Goal: Task Accomplishment & Management: Manage account settings

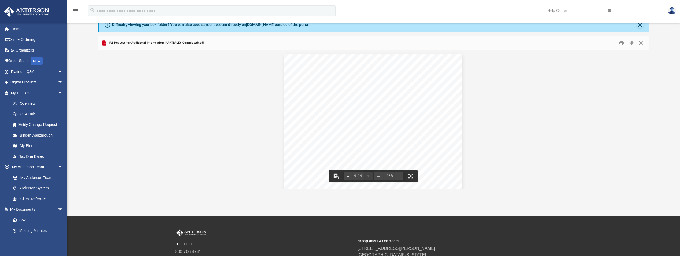
scroll to position [1086, 0]
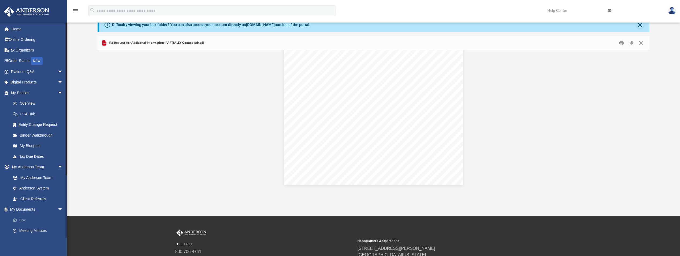
click at [24, 220] on link "Box" at bounding box center [40, 219] width 64 height 11
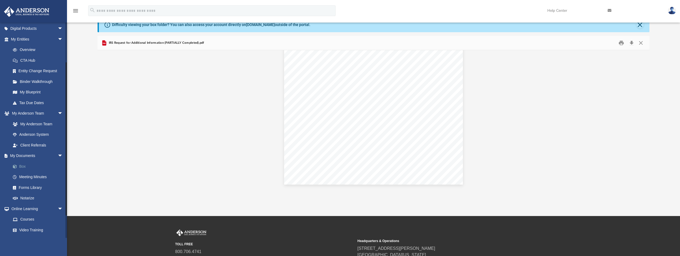
click at [25, 166] on link "Box" at bounding box center [40, 166] width 64 height 11
click at [34, 154] on link "My Documents arrow_drop_down" at bounding box center [37, 155] width 67 height 11
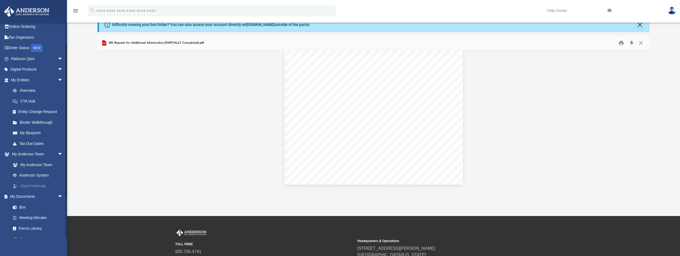
scroll to position [0, 0]
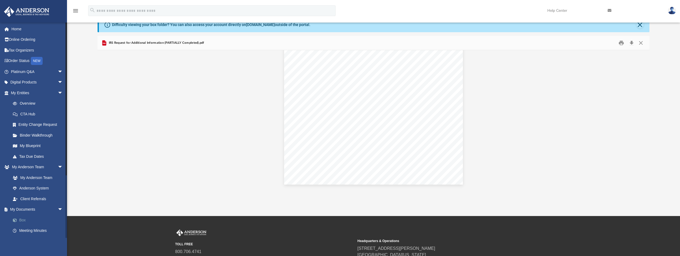
click at [22, 221] on link "Box" at bounding box center [40, 219] width 64 height 11
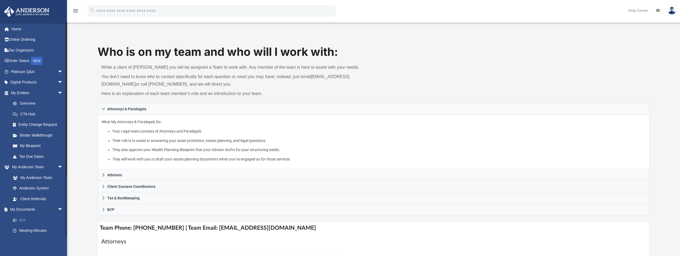
click at [25, 219] on link "Box" at bounding box center [40, 219] width 64 height 11
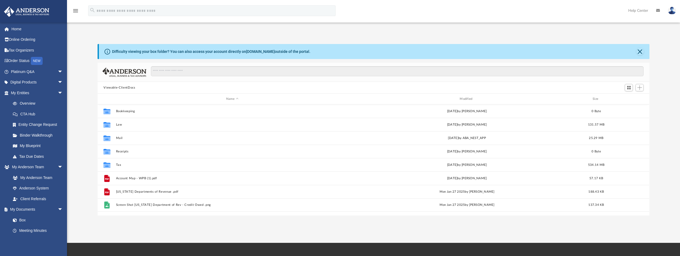
scroll to position [118, 548]
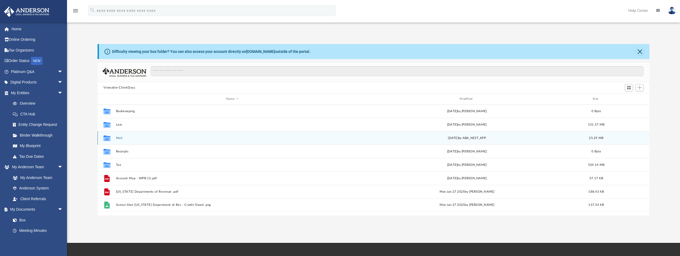
click at [116, 136] on div "Collaborated Folder Mail Thu Aug 28 2025 by ABA_NEST_APP 25.29 MB" at bounding box center [374, 137] width 552 height 13
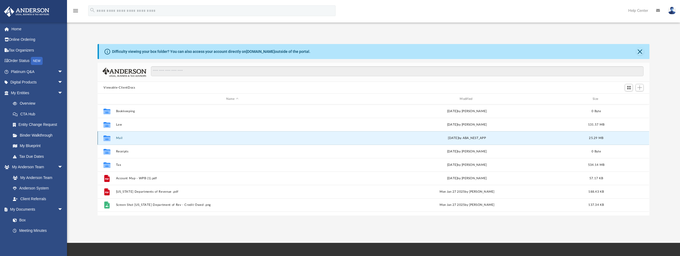
click at [117, 138] on button "Mail" at bounding box center [232, 137] width 232 height 3
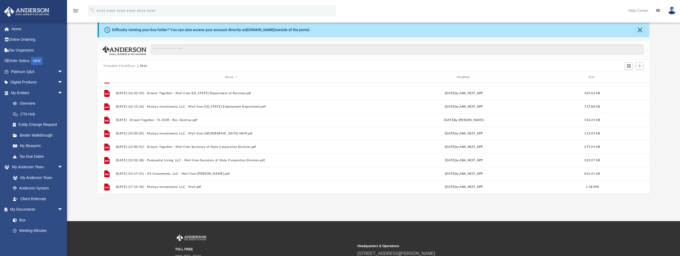
scroll to position [54, 0]
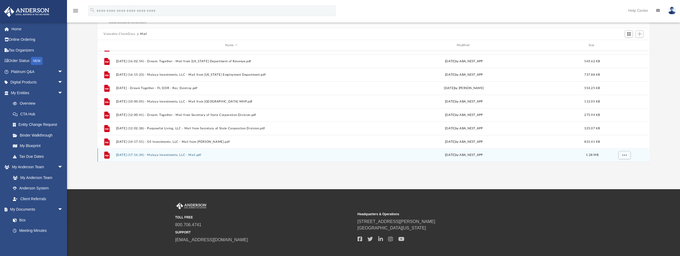
click at [172, 154] on button "2025.08.28 (17:16:34) - Malaya Investments, LLC - Mail.pdf" at bounding box center [231, 154] width 231 height 3
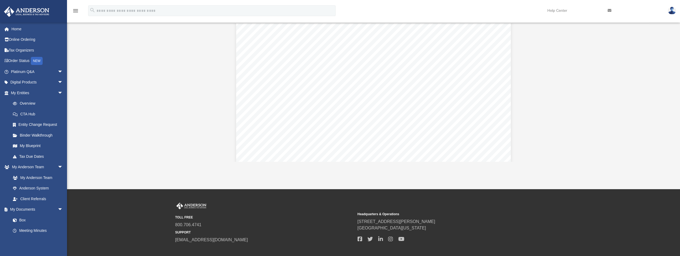
scroll to position [188, 0]
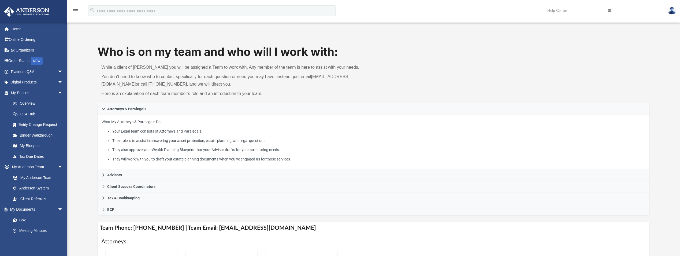
scroll to position [134, 0]
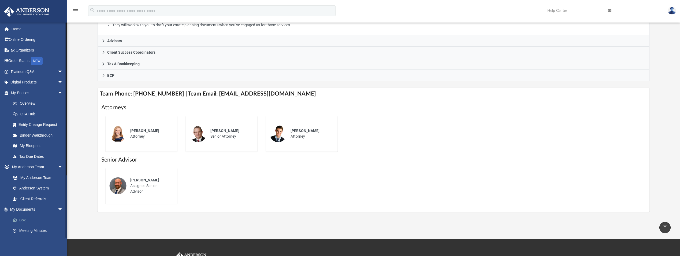
click at [22, 219] on link "Box" at bounding box center [40, 219] width 64 height 11
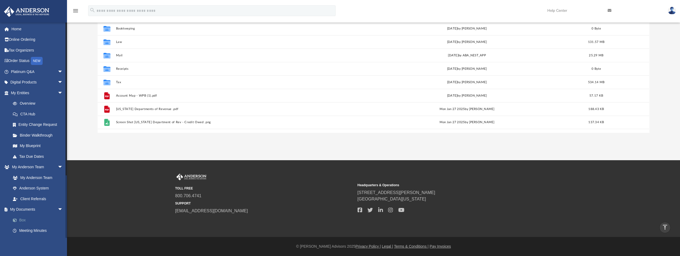
scroll to position [118, 548]
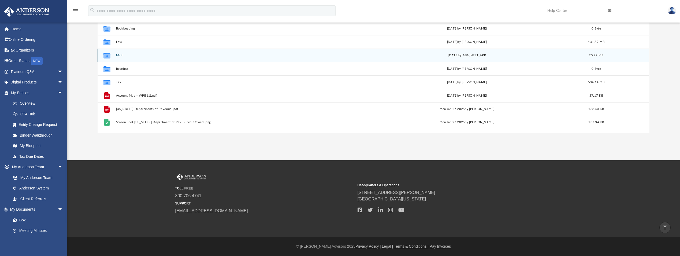
click at [118, 54] on button "Mail" at bounding box center [232, 55] width 232 height 3
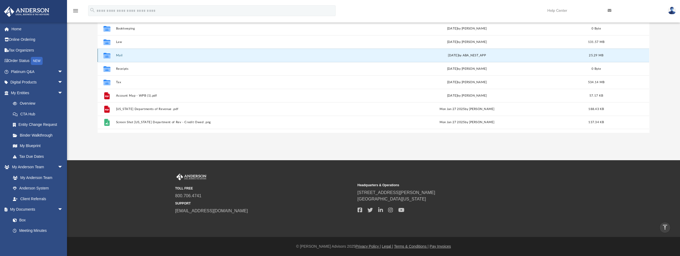
click at [120, 55] on button "Mail" at bounding box center [232, 55] width 232 height 3
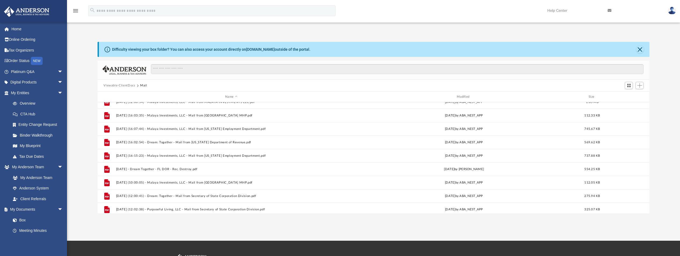
scroll to position [398, 0]
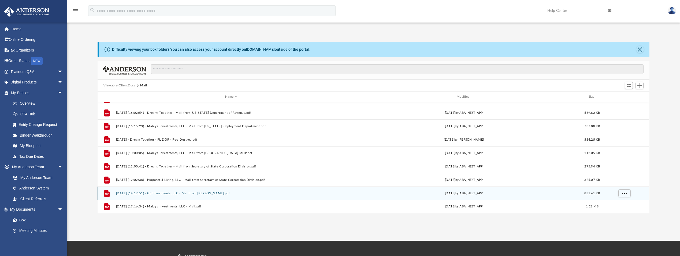
click at [222, 193] on button "2025.08.19 (14:17:51) - G5 Investments, LLC - Mail from Mr. Larochelle.pdf" at bounding box center [231, 192] width 231 height 3
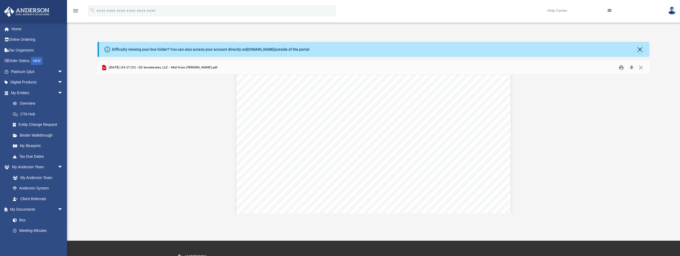
scroll to position [2033, 0]
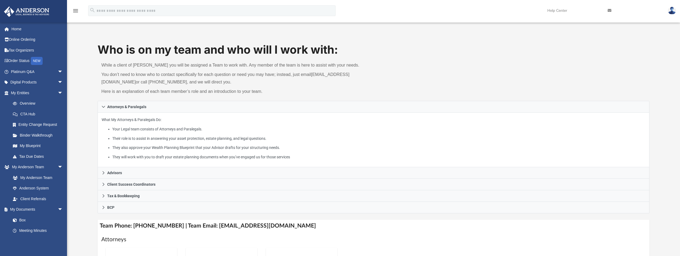
scroll to position [134, 0]
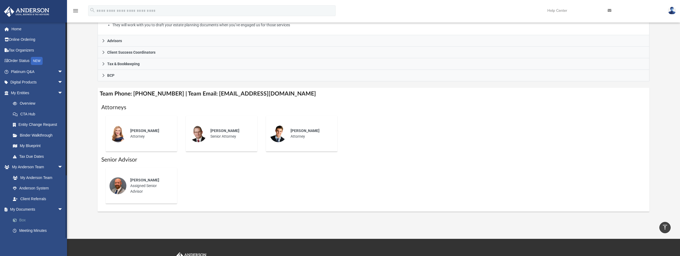
click at [23, 220] on link "Box" at bounding box center [40, 219] width 64 height 11
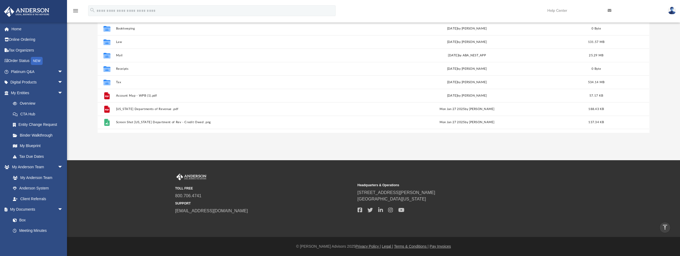
scroll to position [118, 548]
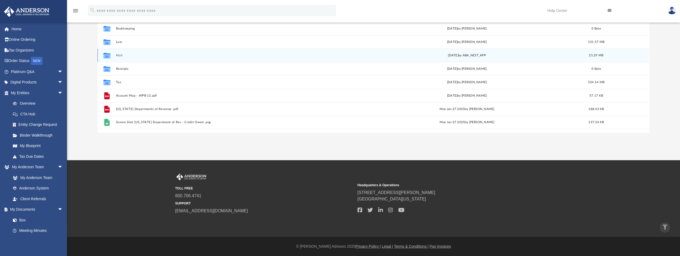
click at [120, 55] on button "Mail" at bounding box center [232, 55] width 232 height 3
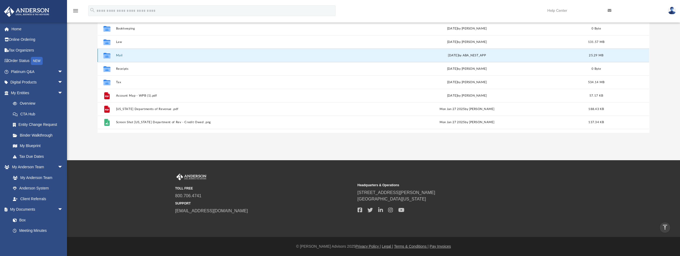
click at [120, 54] on button "Mail" at bounding box center [232, 55] width 232 height 3
click at [119, 55] on button "Mail" at bounding box center [232, 55] width 232 height 3
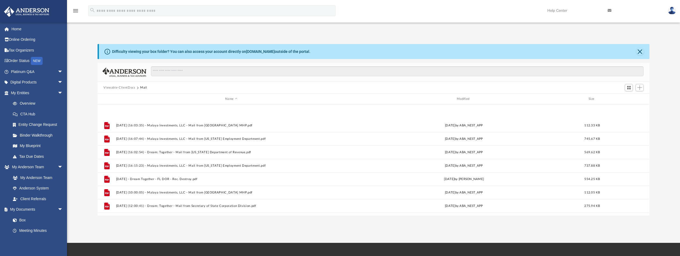
scroll to position [398, 0]
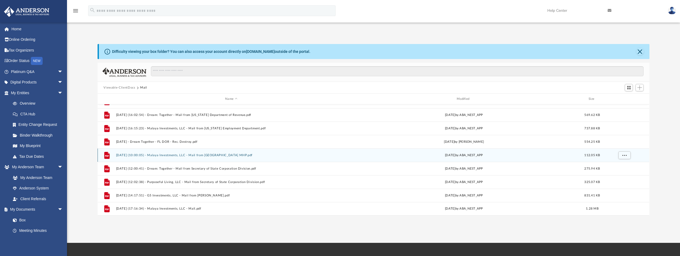
click at [202, 154] on button "2025.08.07 (10:00:05) - Malaya Investments, LLC - Mail from Romaine Village MHP…" at bounding box center [231, 154] width 231 height 3
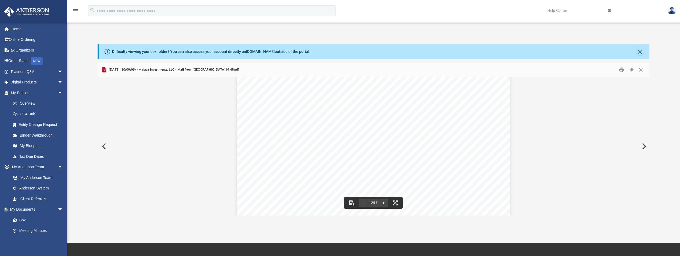
scroll to position [0, 0]
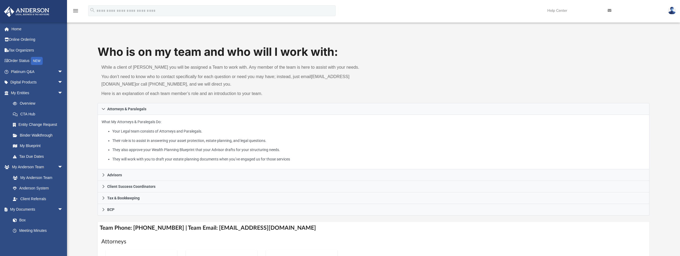
scroll to position [134, 0]
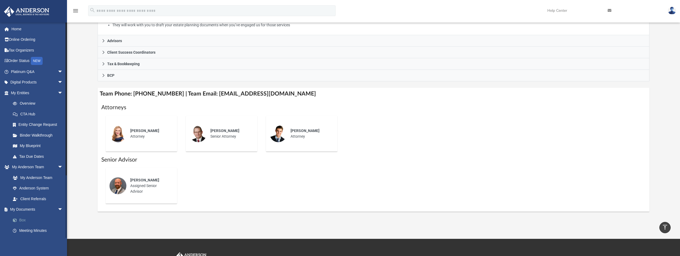
click at [26, 219] on link "Box" at bounding box center [40, 219] width 64 height 11
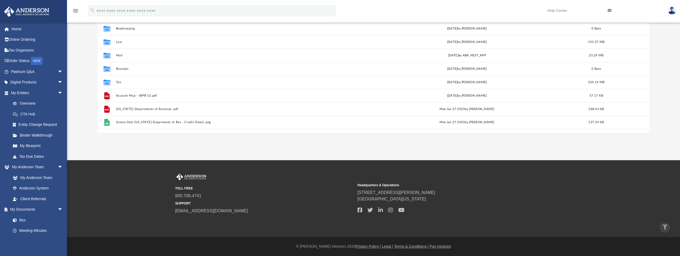
scroll to position [118, 548]
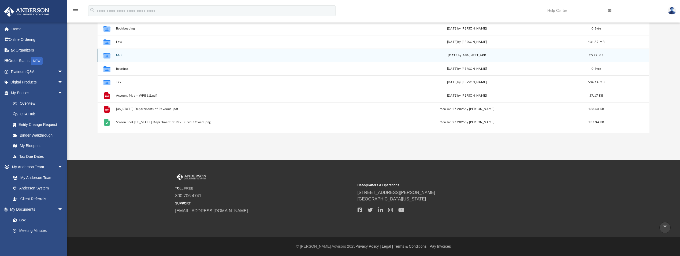
click at [118, 54] on button "Mail" at bounding box center [232, 55] width 232 height 3
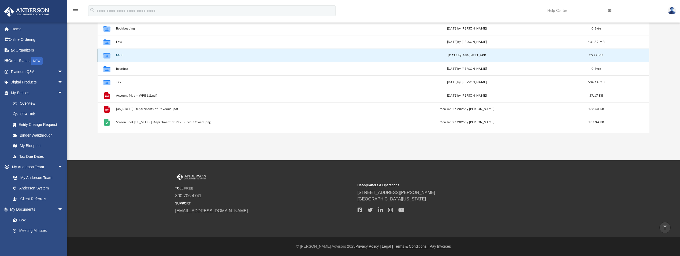
click at [118, 54] on button "Mail" at bounding box center [232, 55] width 232 height 3
click at [120, 55] on button "Mail" at bounding box center [232, 55] width 232 height 3
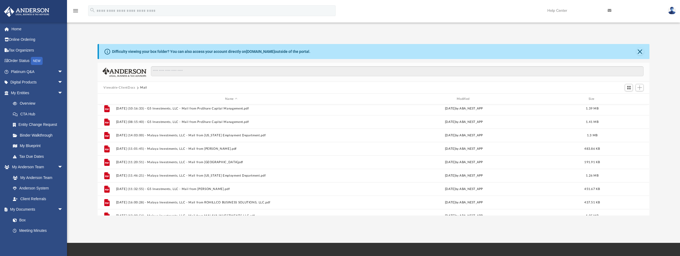
scroll to position [322, 0]
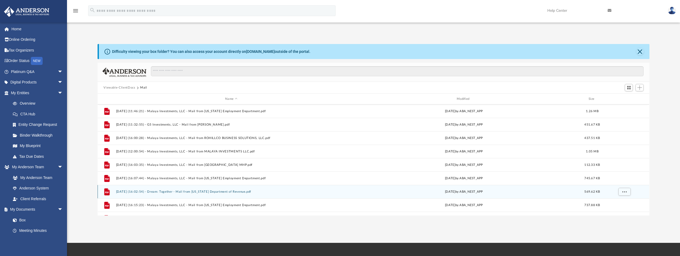
click at [211, 191] on button "2025.07.07 (16:02:54) - Dream: Together - Mail from Florida Department of Reven…" at bounding box center [231, 191] width 231 height 3
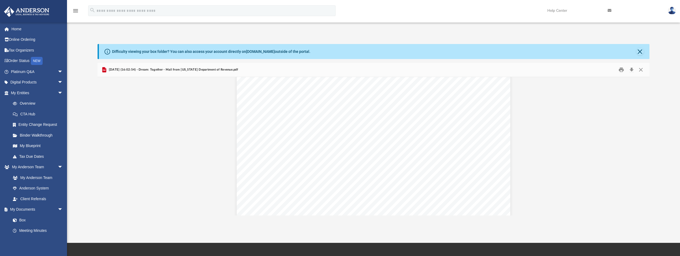
scroll to position [582, 0]
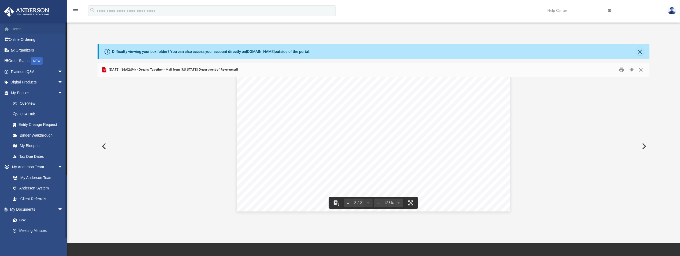
click at [23, 27] on link "Home" at bounding box center [37, 29] width 67 height 11
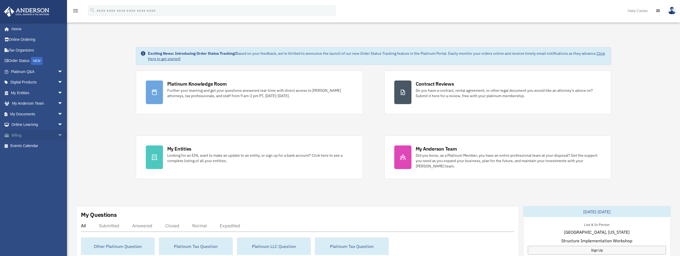
click at [58, 135] on span "arrow_drop_down" at bounding box center [63, 135] width 11 height 11
click at [58, 123] on span "arrow_drop_down" at bounding box center [63, 124] width 11 height 11
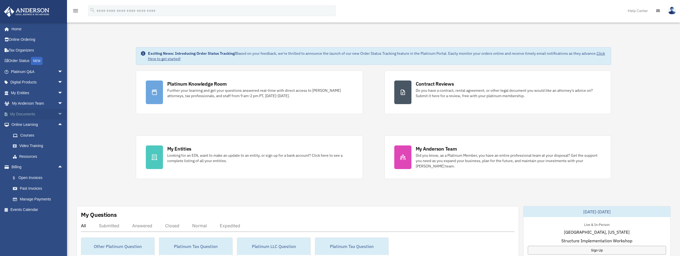
click at [58, 111] on span "arrow_drop_down" at bounding box center [63, 114] width 11 height 11
click at [23, 123] on link "Box" at bounding box center [40, 124] width 64 height 11
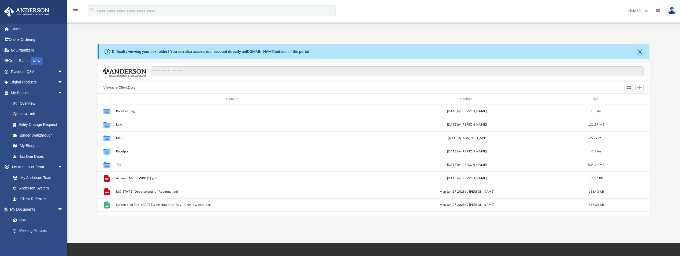
scroll to position [118, 548]
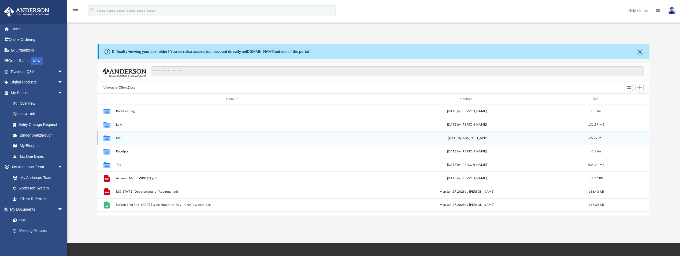
click at [119, 137] on button "Mail" at bounding box center [232, 137] width 232 height 3
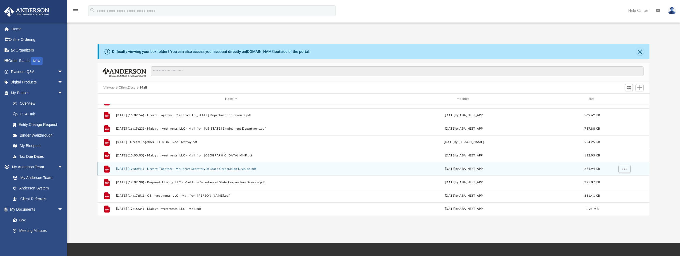
scroll to position [398, 0]
click at [205, 167] on button "2025.08.18 (12:00:41) - Dream: Together - Mail from Secretary of State Corporat…" at bounding box center [231, 168] width 231 height 3
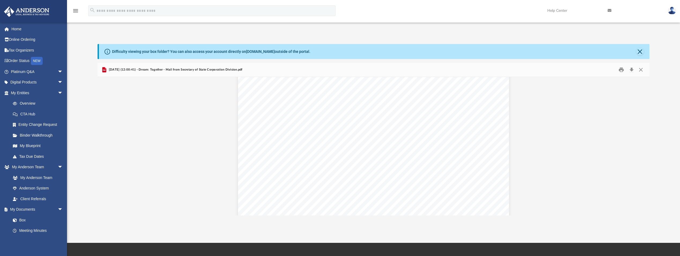
scroll to position [223, 0]
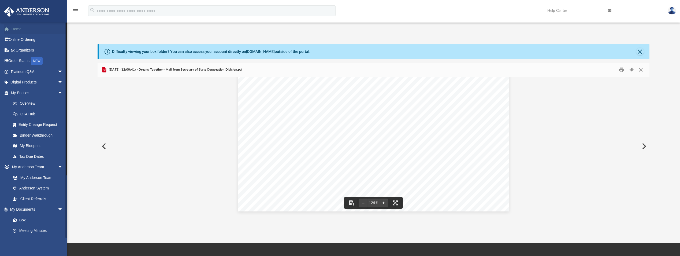
click at [24, 29] on link "Home" at bounding box center [37, 29] width 67 height 11
